Goal: Task Accomplishment & Management: Use online tool/utility

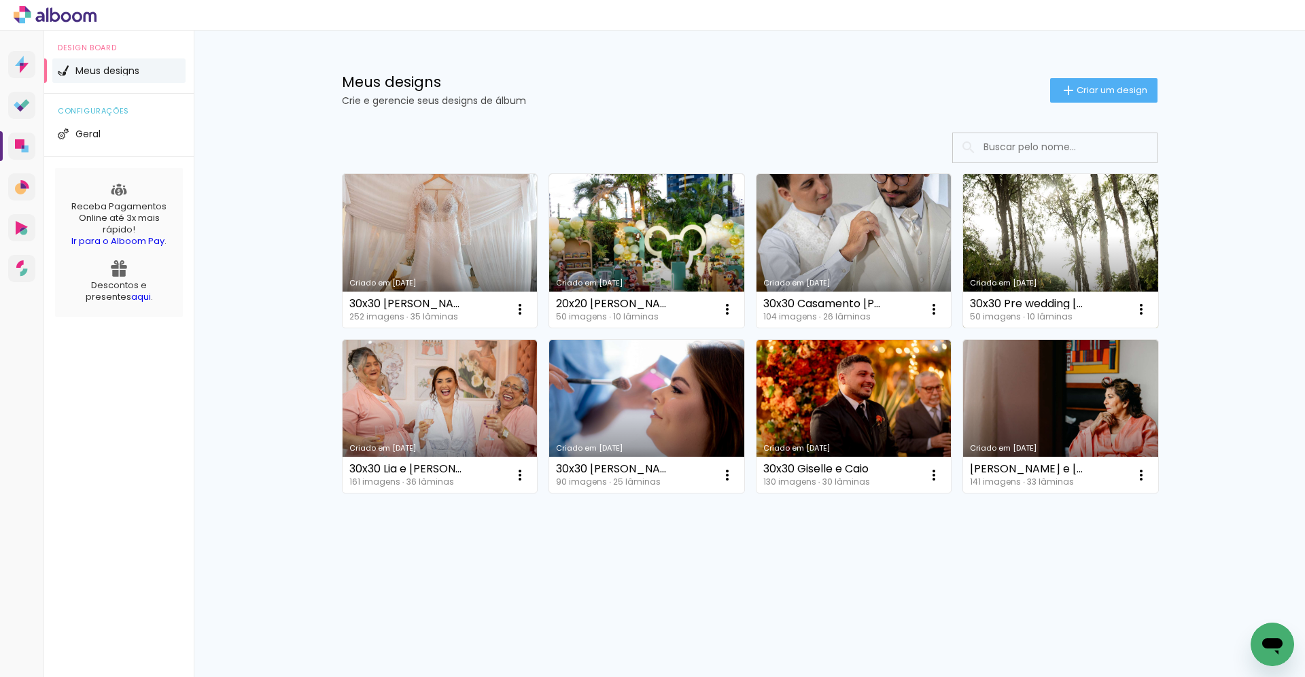
click at [1049, 227] on link "Criado em [DATE]" at bounding box center [1060, 251] width 195 height 154
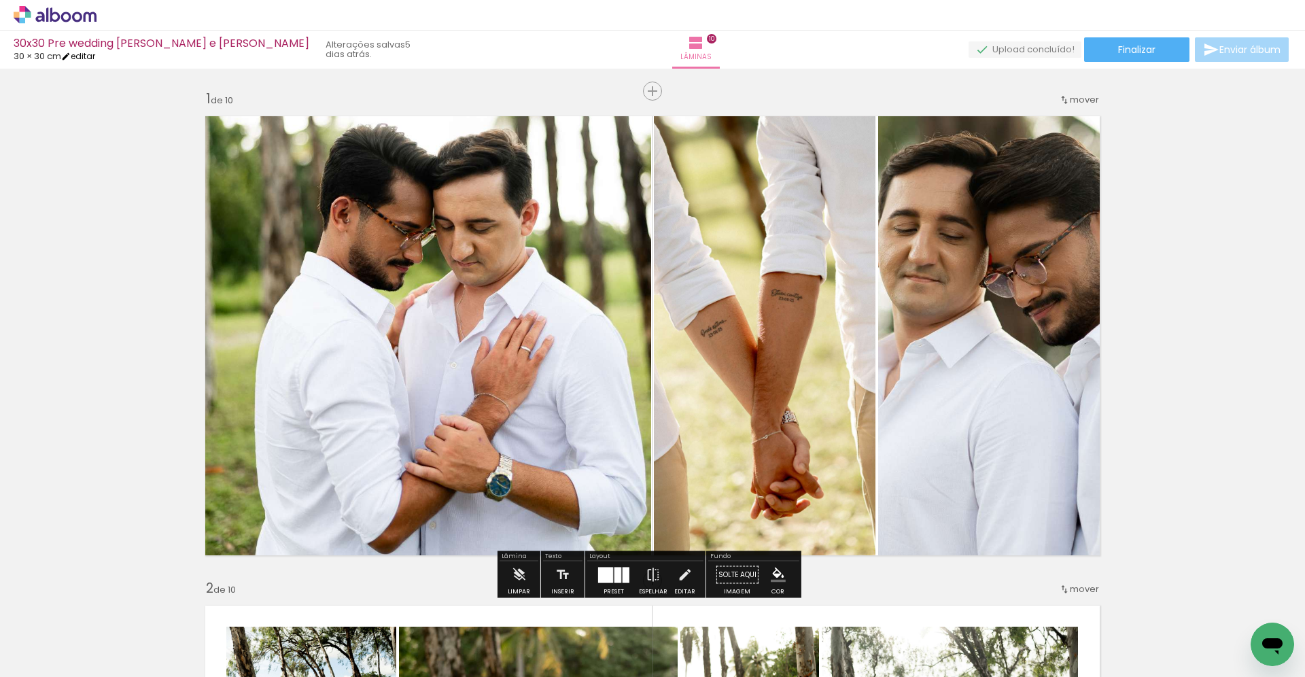
click at [84, 58] on link "editar" at bounding box center [78, 56] width 34 height 12
type input "30"
type input "60"
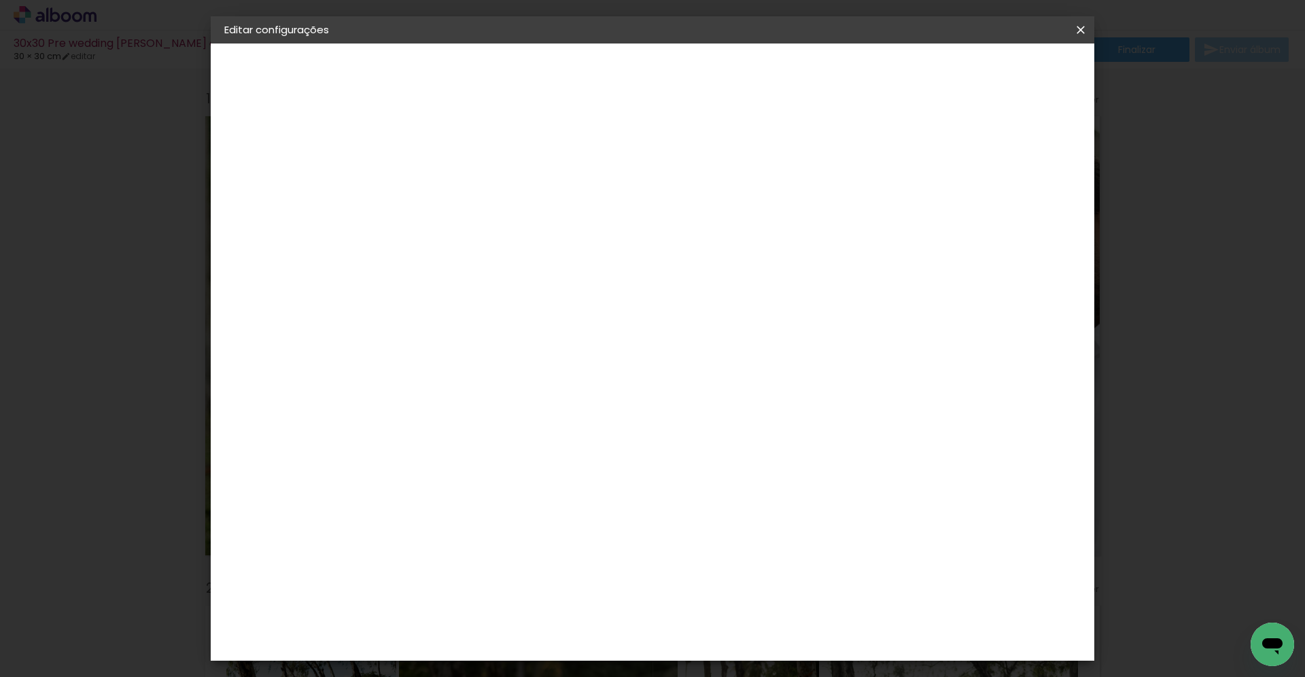
click at [420, 384] on input "30" at bounding box center [403, 386] width 35 height 20
type input "30,50"
type paper-input "30,50"
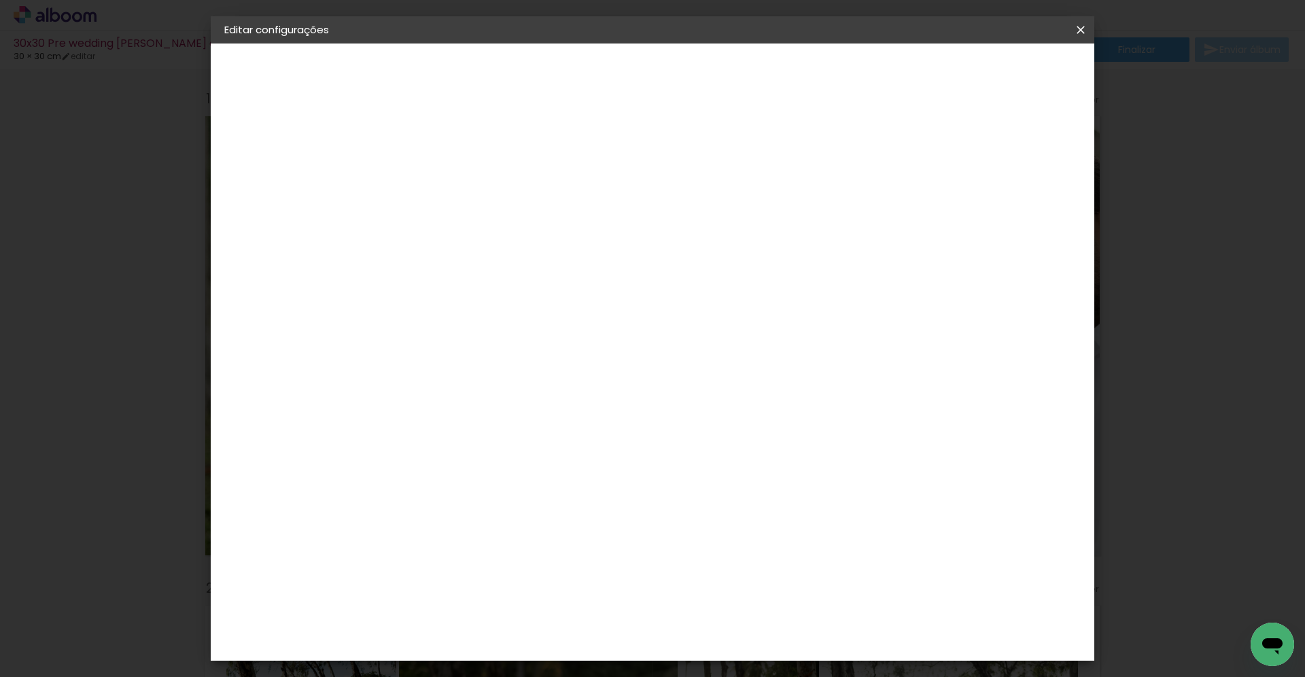
click at [743, 571] on input "60" at bounding box center [727, 571] width 35 height 20
type input "61"
type paper-input "61"
click at [996, 77] on span "Salvar configurações" at bounding box center [945, 72] width 101 height 10
click at [996, 75] on span "Salvar configurações" at bounding box center [945, 72] width 101 height 10
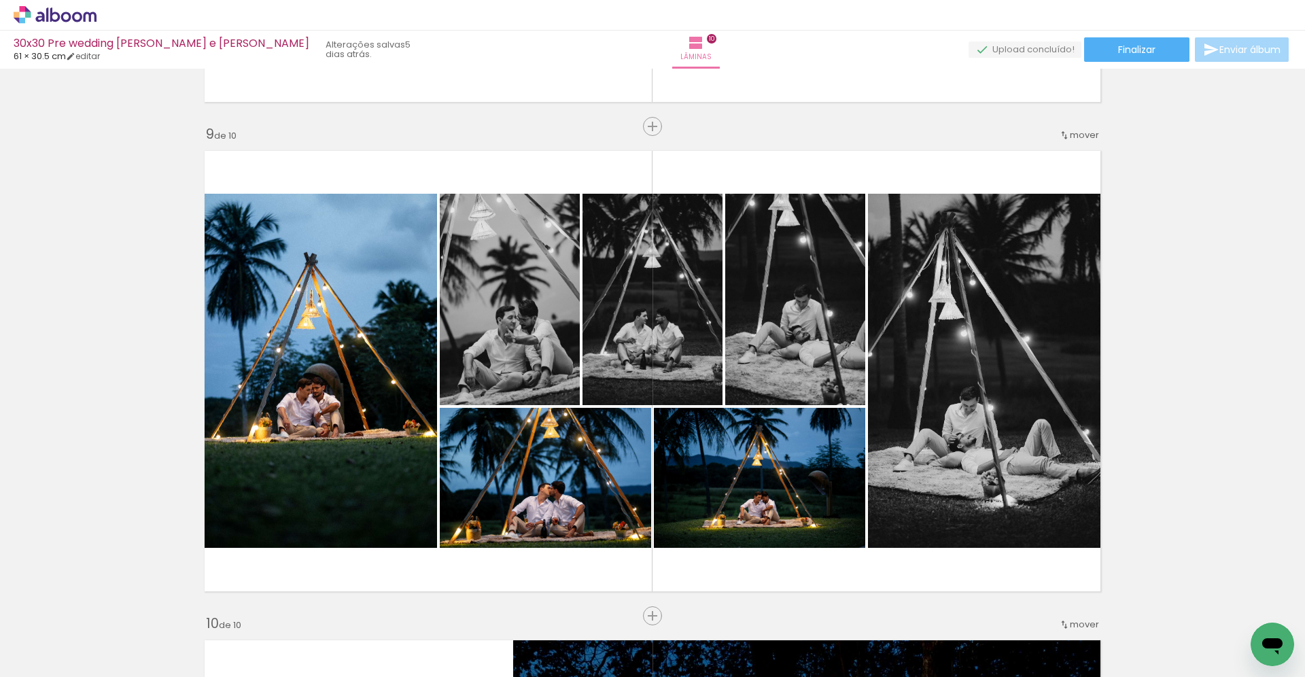
scroll to position [4114, 0]
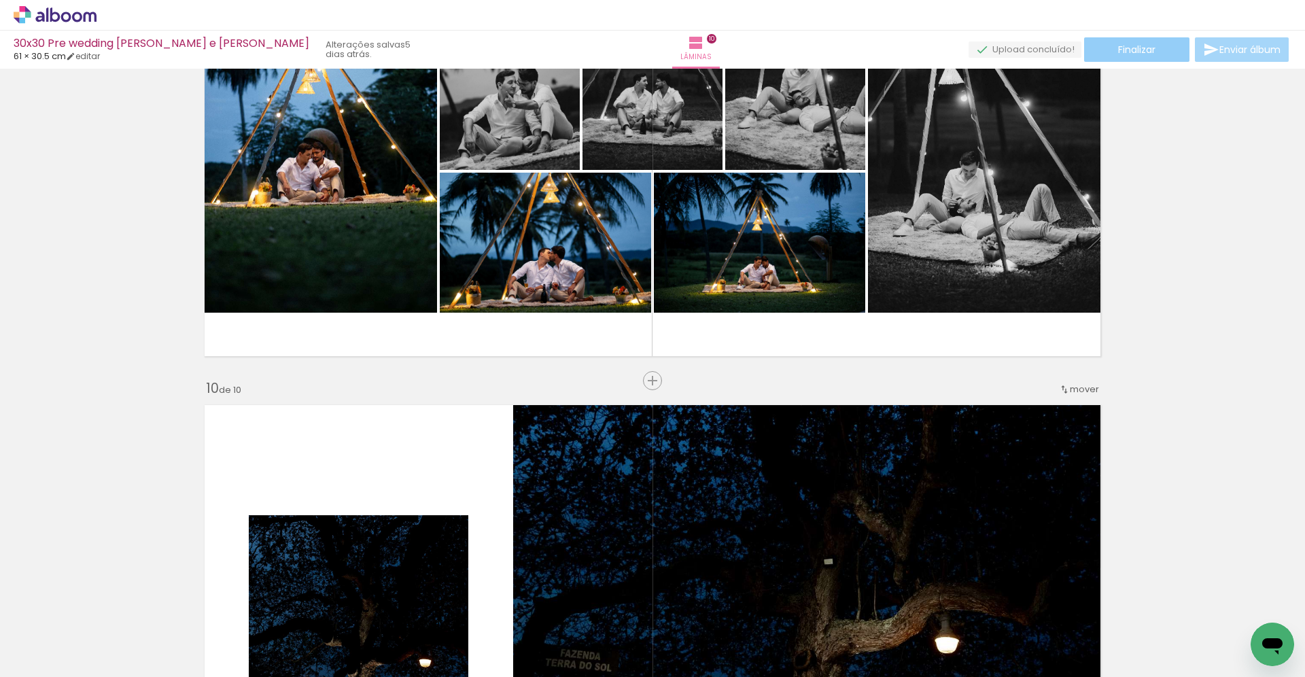
click at [1144, 52] on span "Finalizar" at bounding box center [1136, 50] width 37 height 10
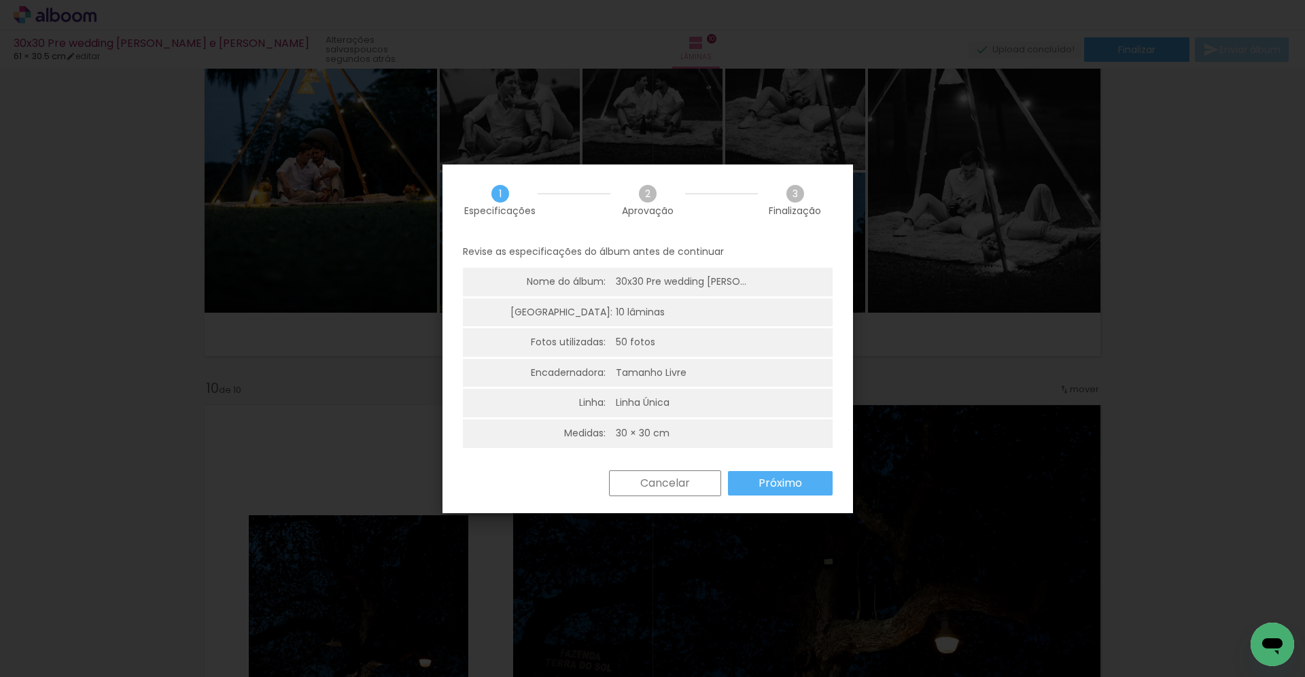
click at [0, 0] on slot "Próximo" at bounding box center [0, 0] width 0 height 0
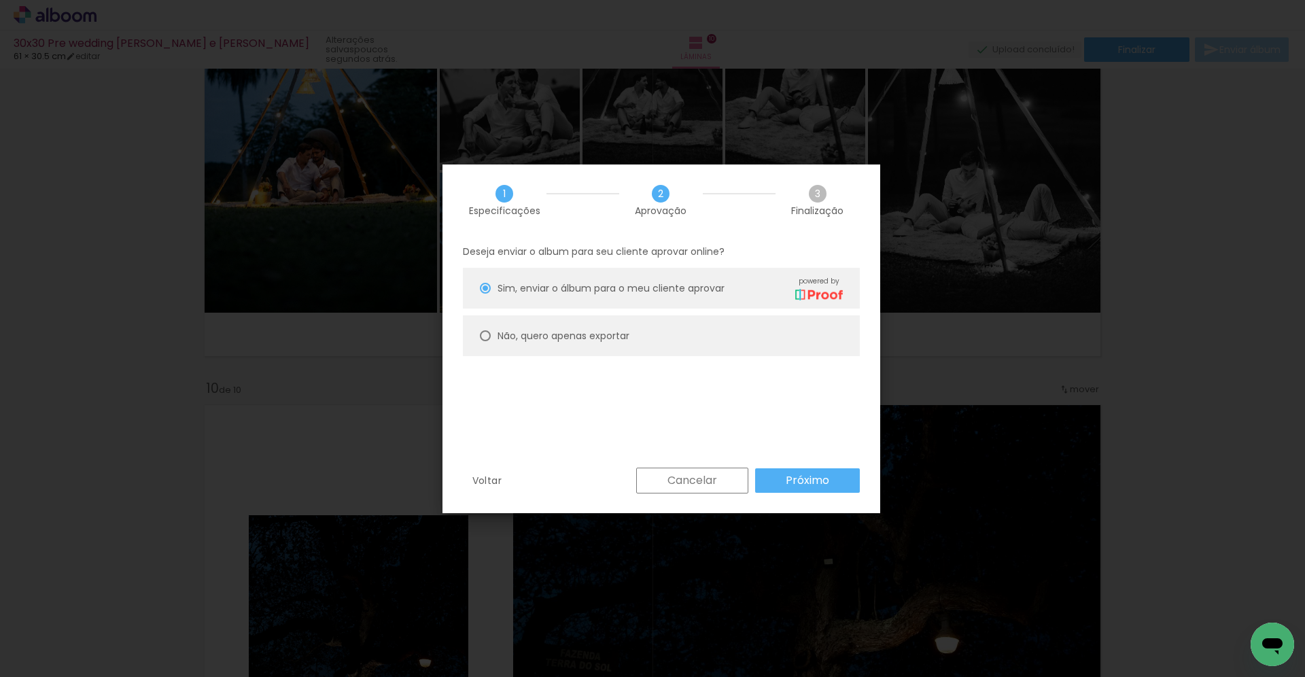
click at [488, 335] on div at bounding box center [485, 335] width 11 height 11
type paper-radio-button "on"
click at [0, 0] on slot "Próximo" at bounding box center [0, 0] width 0 height 0
type input "Alta, 300 DPI"
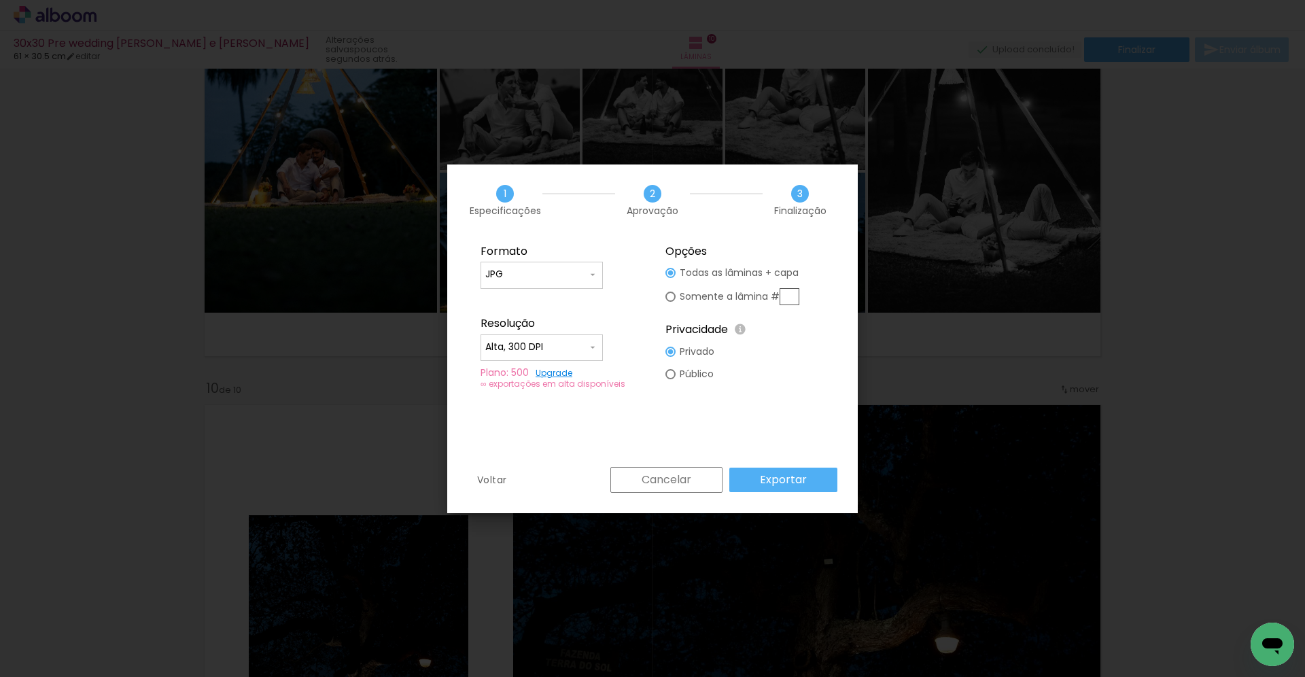
click at [0, 0] on slot "Exportar" at bounding box center [0, 0] width 0 height 0
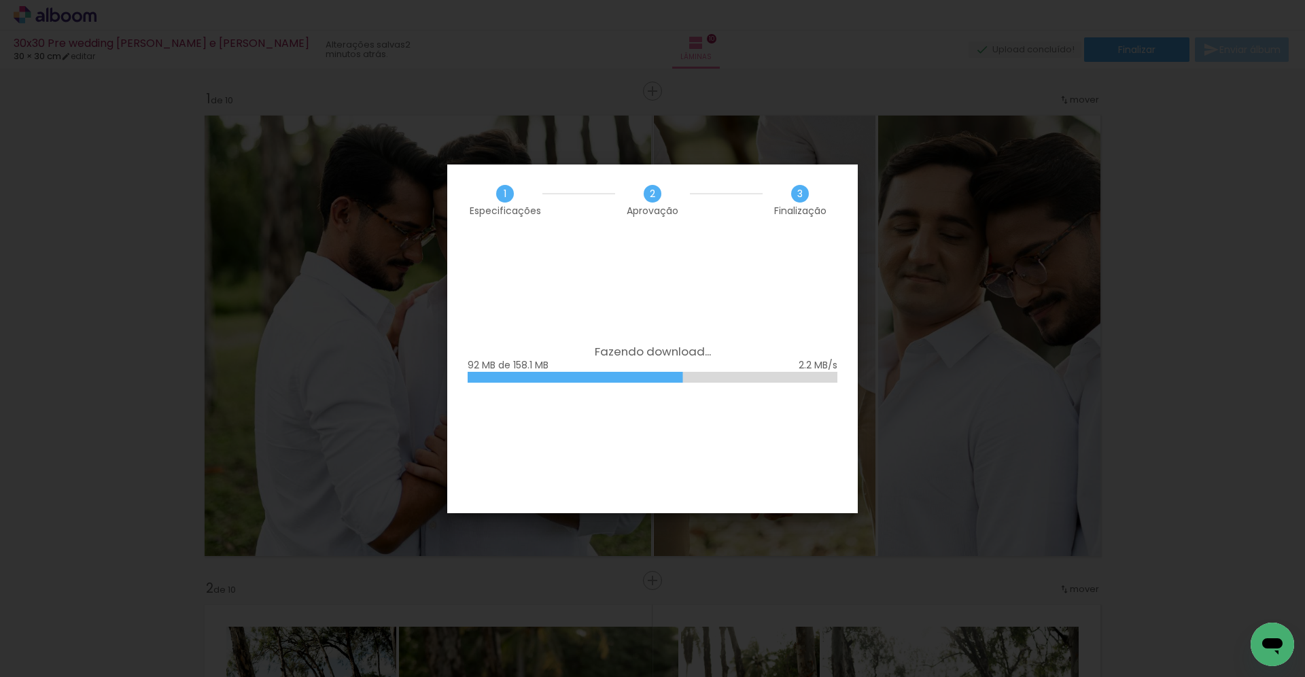
scroll to position [4114, 0]
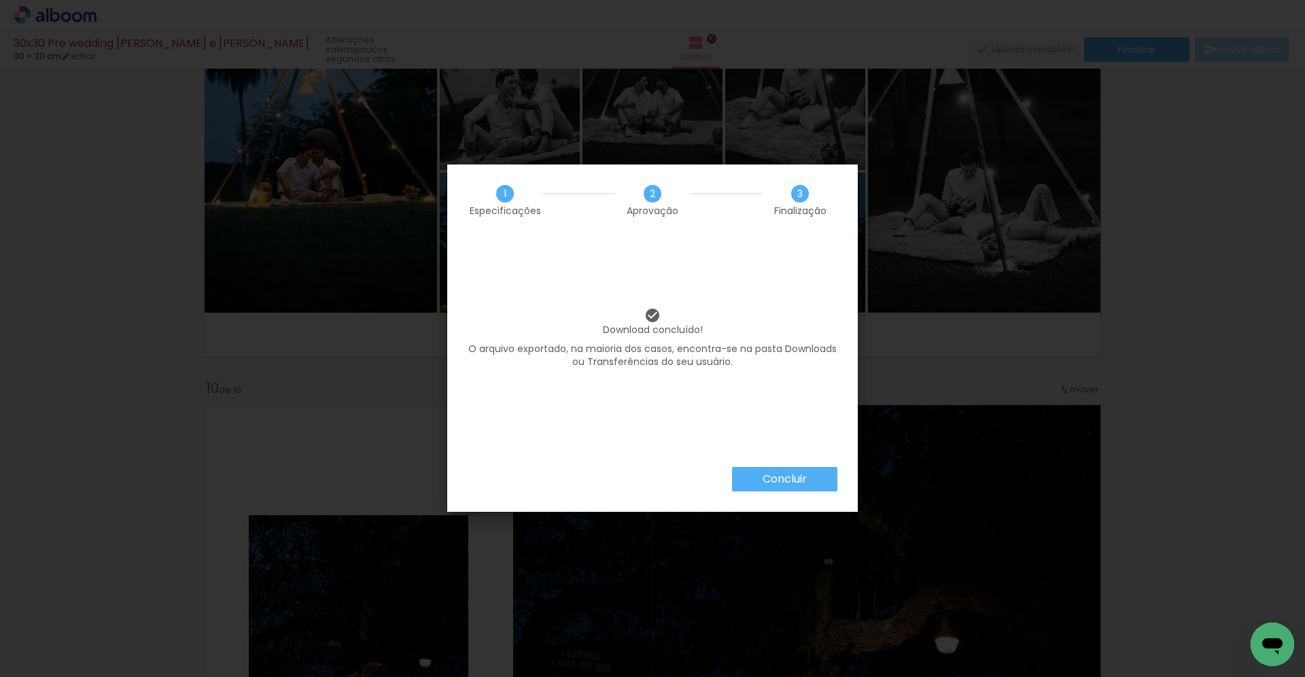
click at [0, 0] on slot "Concluir" at bounding box center [0, 0] width 0 height 0
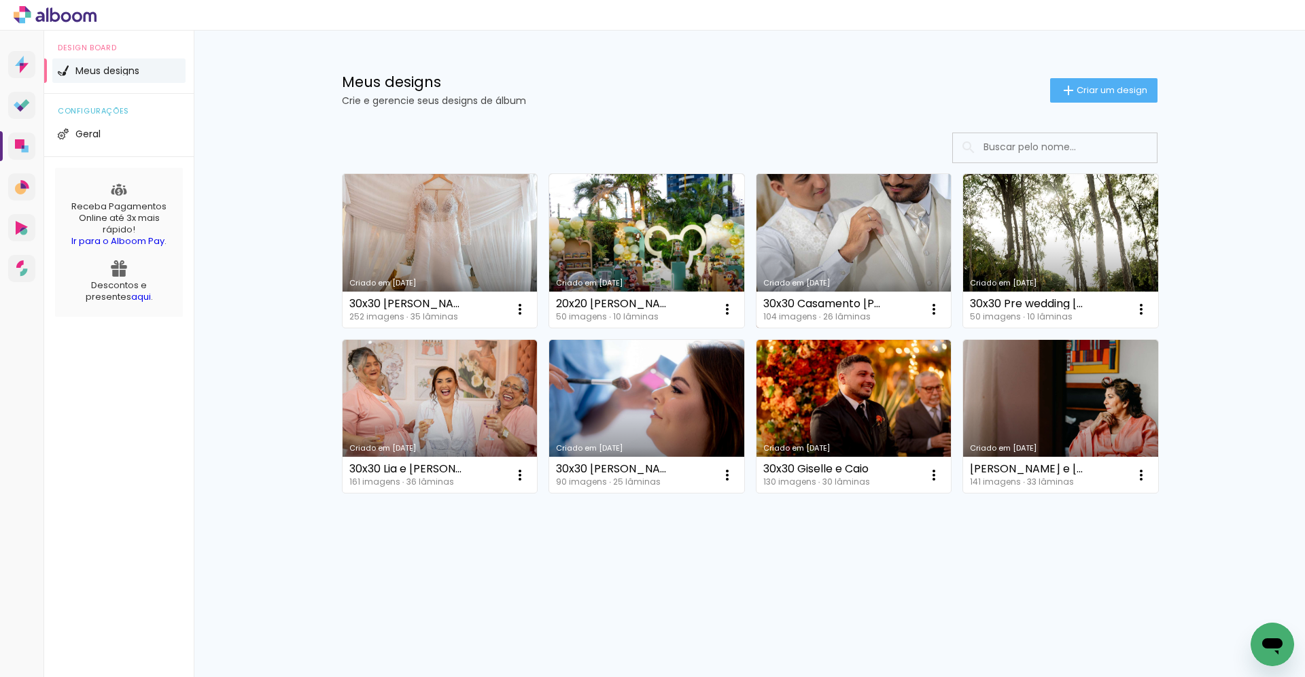
click at [894, 220] on link "Criado em [DATE]" at bounding box center [853, 251] width 195 height 154
